Goal: Information Seeking & Learning: Learn about a topic

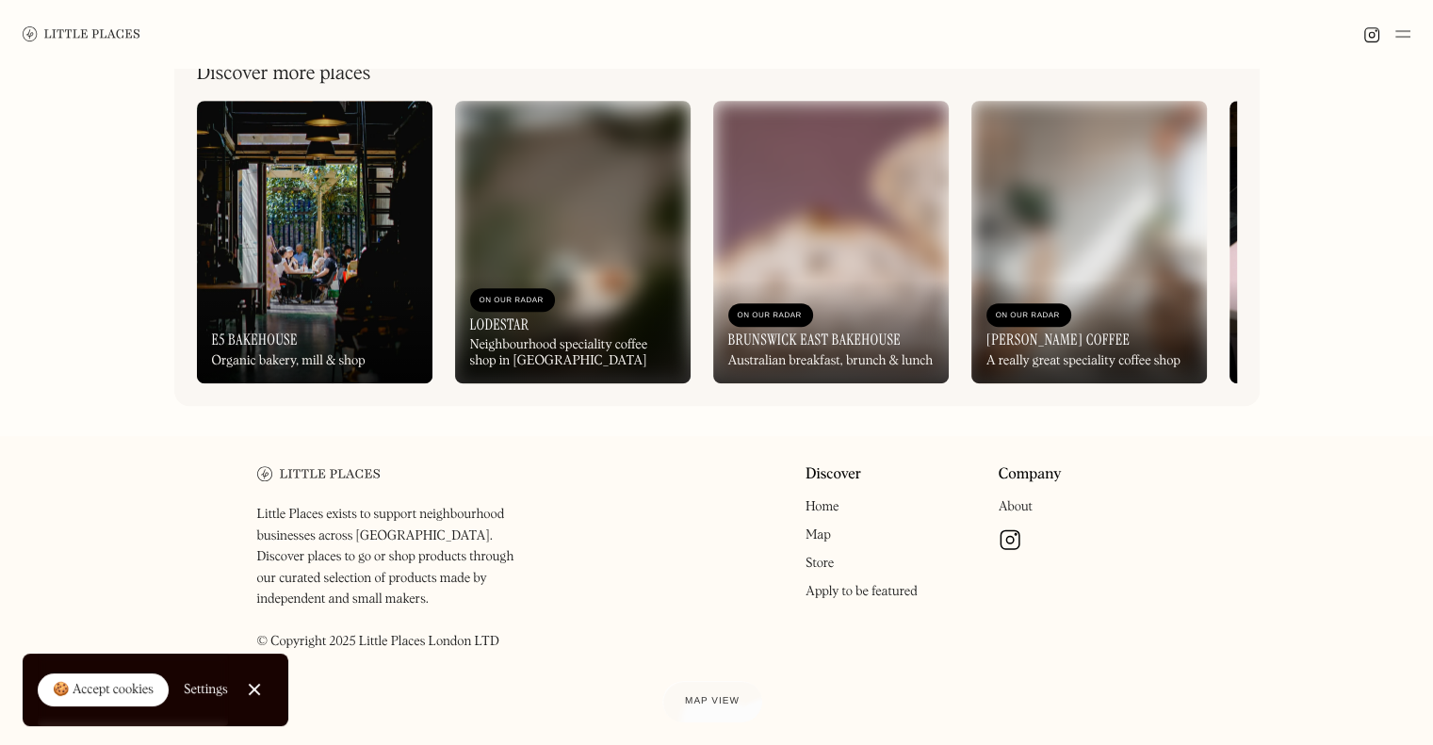
scroll to position [908, 0]
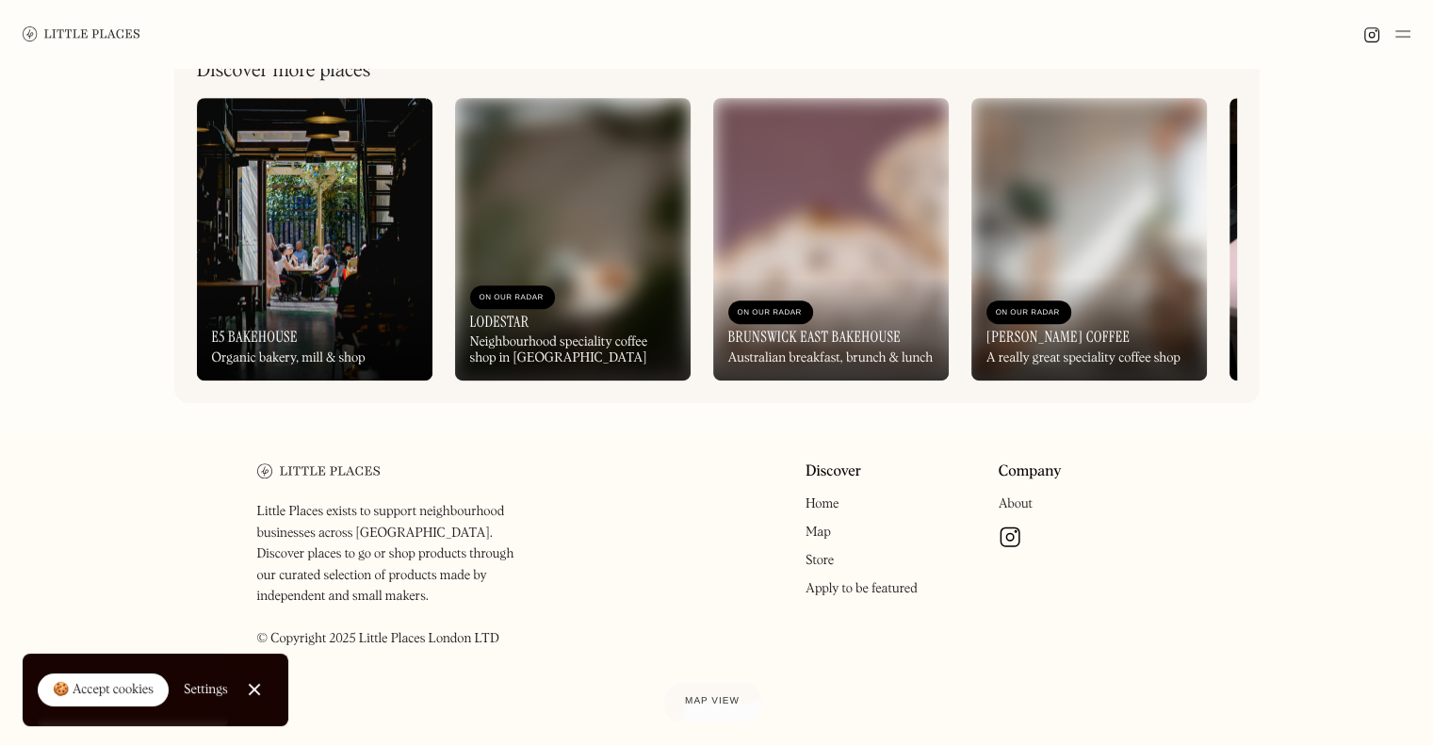
click at [1039, 245] on img at bounding box center [1090, 239] width 236 height 283
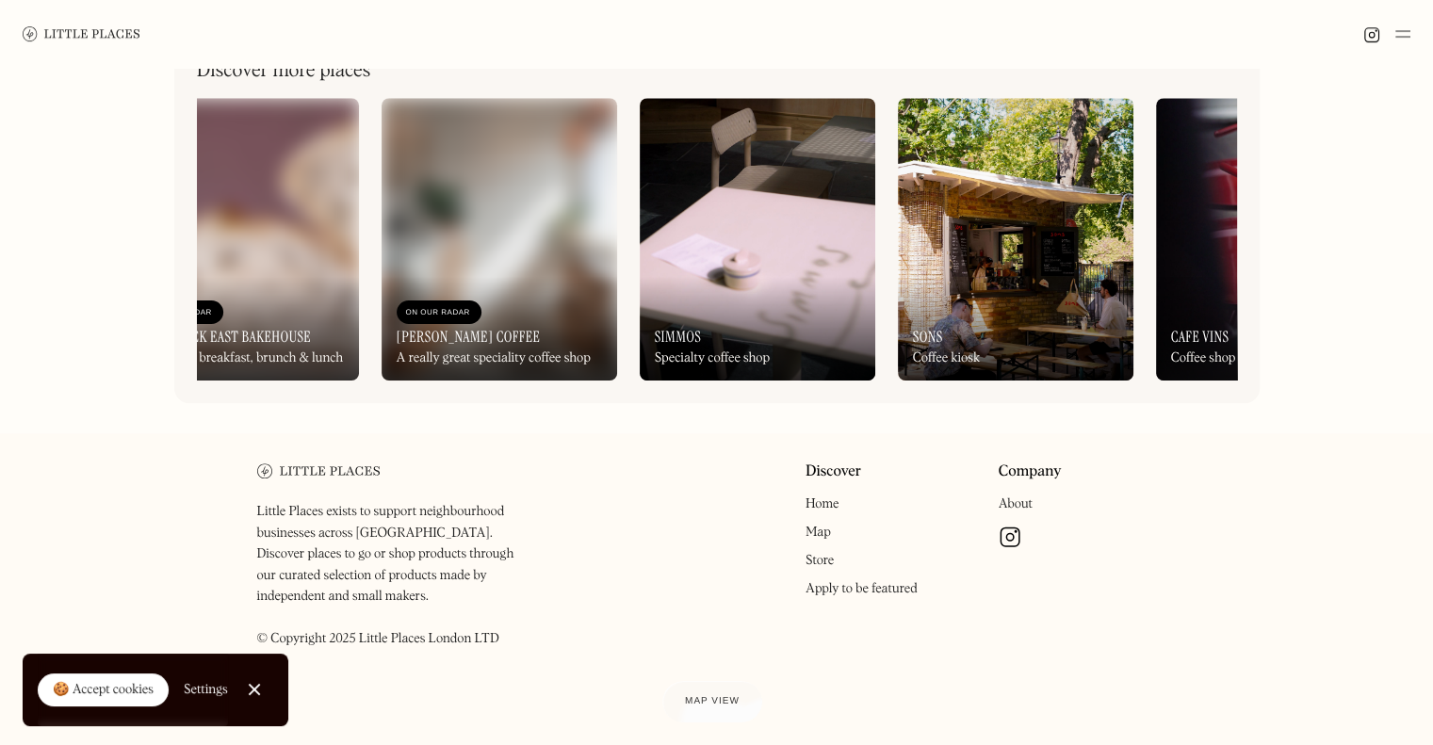
scroll to position [0, 1533]
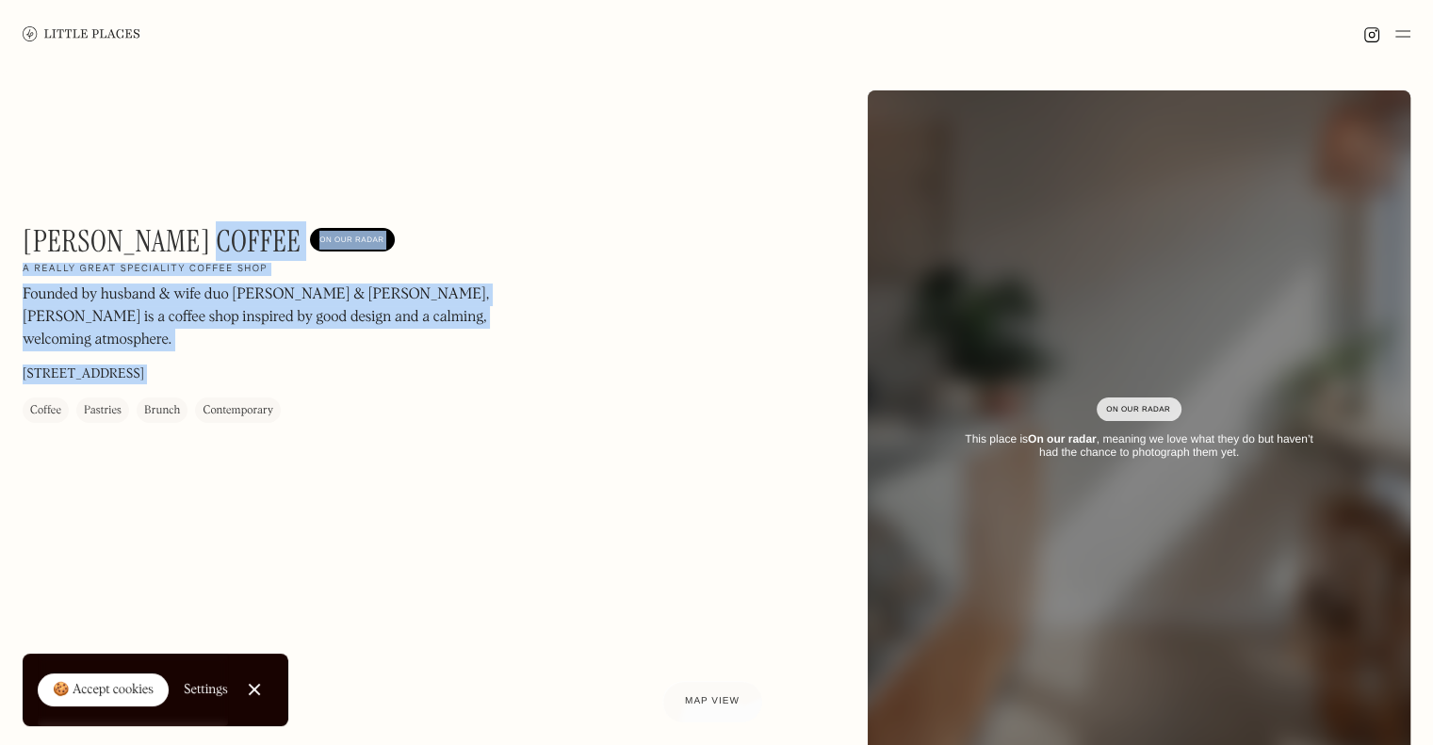
drag, startPoint x: 173, startPoint y: 243, endPoint x: 0, endPoint y: 249, distance: 173.5
click at [0, 249] on div "Wylie's Coffee On Our Radar A really great speciality coffee shop Founded by hu…" at bounding box center [716, 430] width 1433 height 724
click at [2, 246] on div "Wylie's Coffee On Our Radar A really great speciality coffee shop Founded by hu…" at bounding box center [716, 430] width 1433 height 724
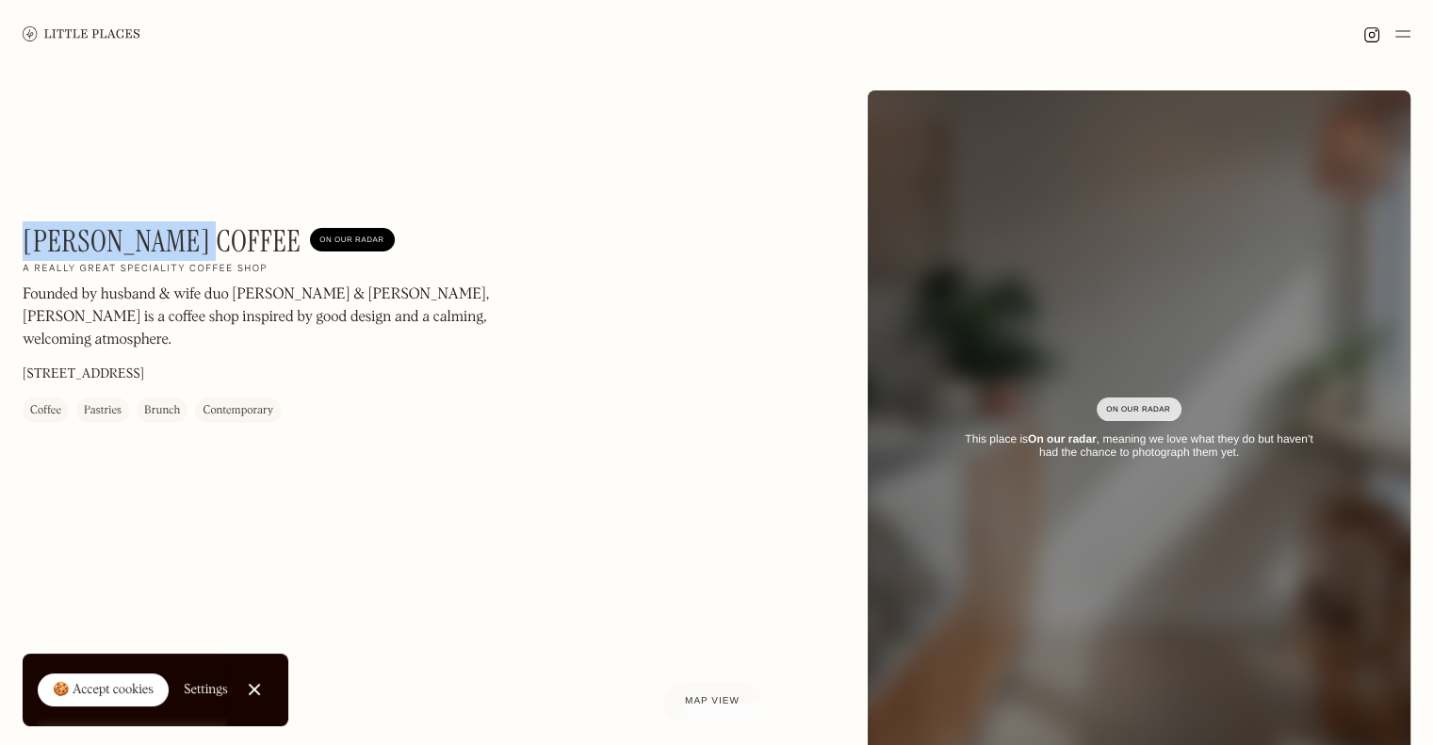
drag, startPoint x: 23, startPoint y: 239, endPoint x: 200, endPoint y: 242, distance: 177.2
click at [200, 242] on h1 "[PERSON_NAME] Coffee" at bounding box center [162, 241] width 278 height 36
copy h1 "[PERSON_NAME] Coffee"
